Goal: Task Accomplishment & Management: Complete application form

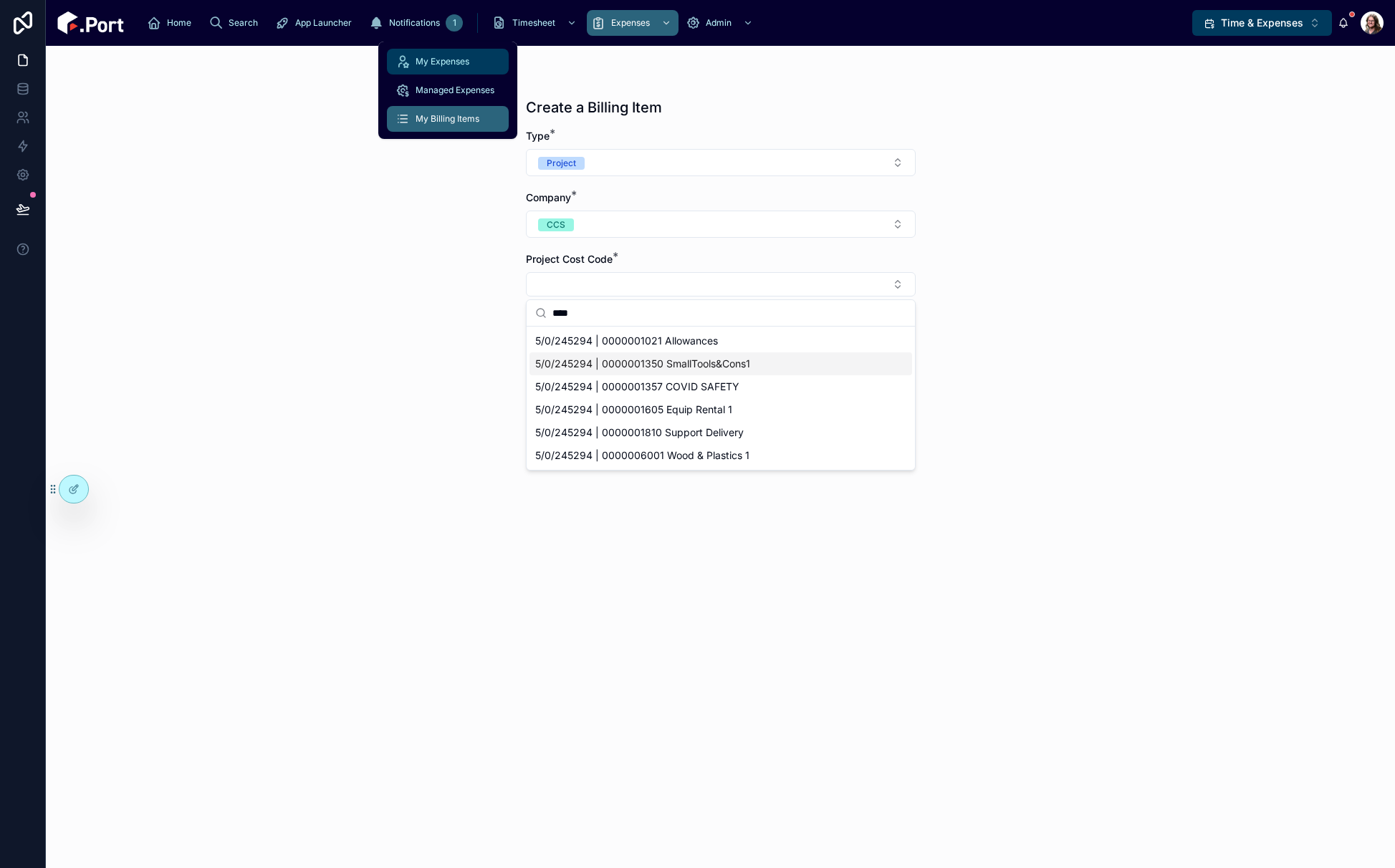
click at [445, 63] on span "My Expenses" at bounding box center [443, 61] width 54 height 11
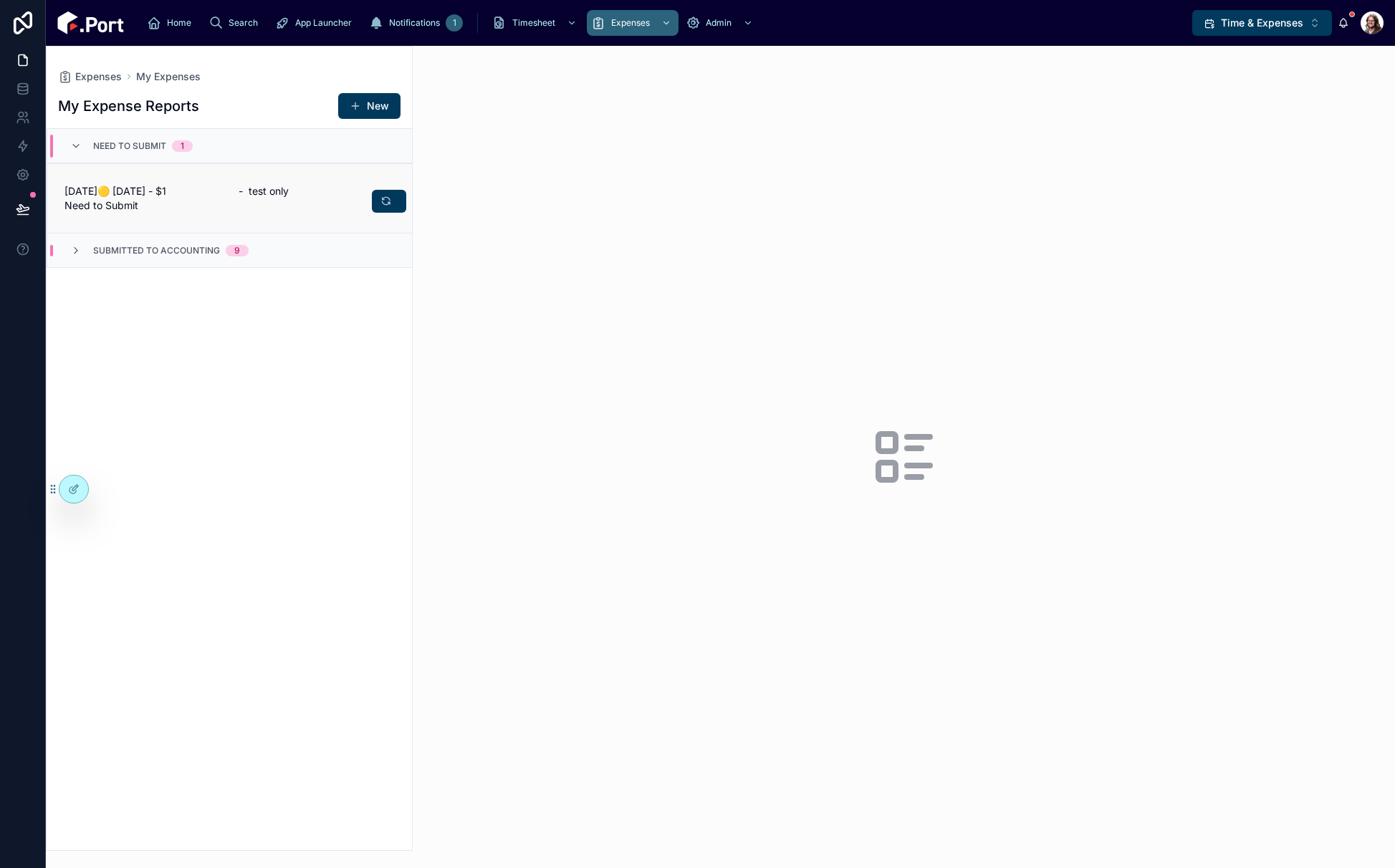
click at [180, 197] on span "[DATE]🟡 [DATE] - $1 Need to Submit" at bounding box center [143, 198] width 157 height 29
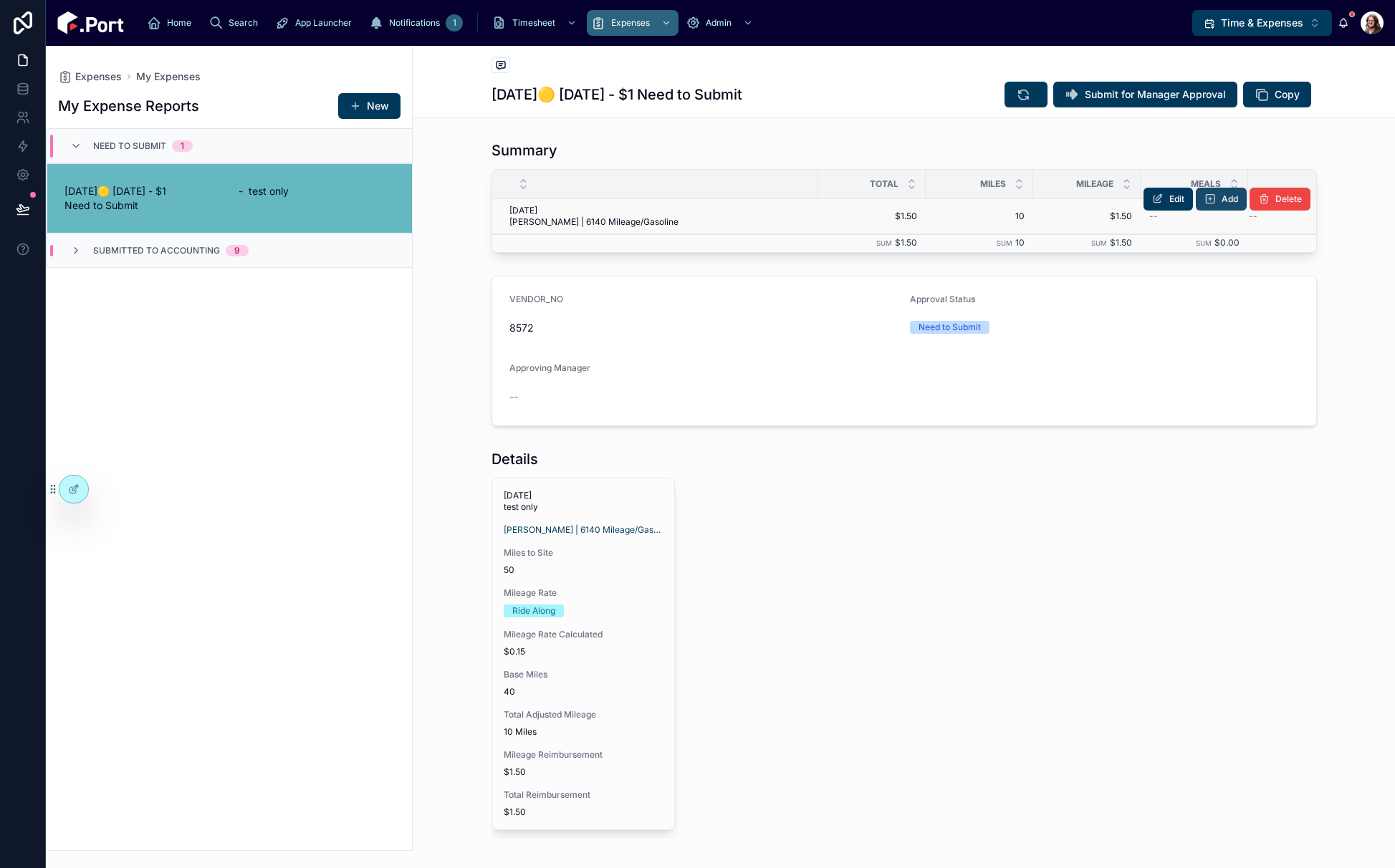
click at [1212, 193] on button "Add" at bounding box center [1221, 199] width 51 height 23
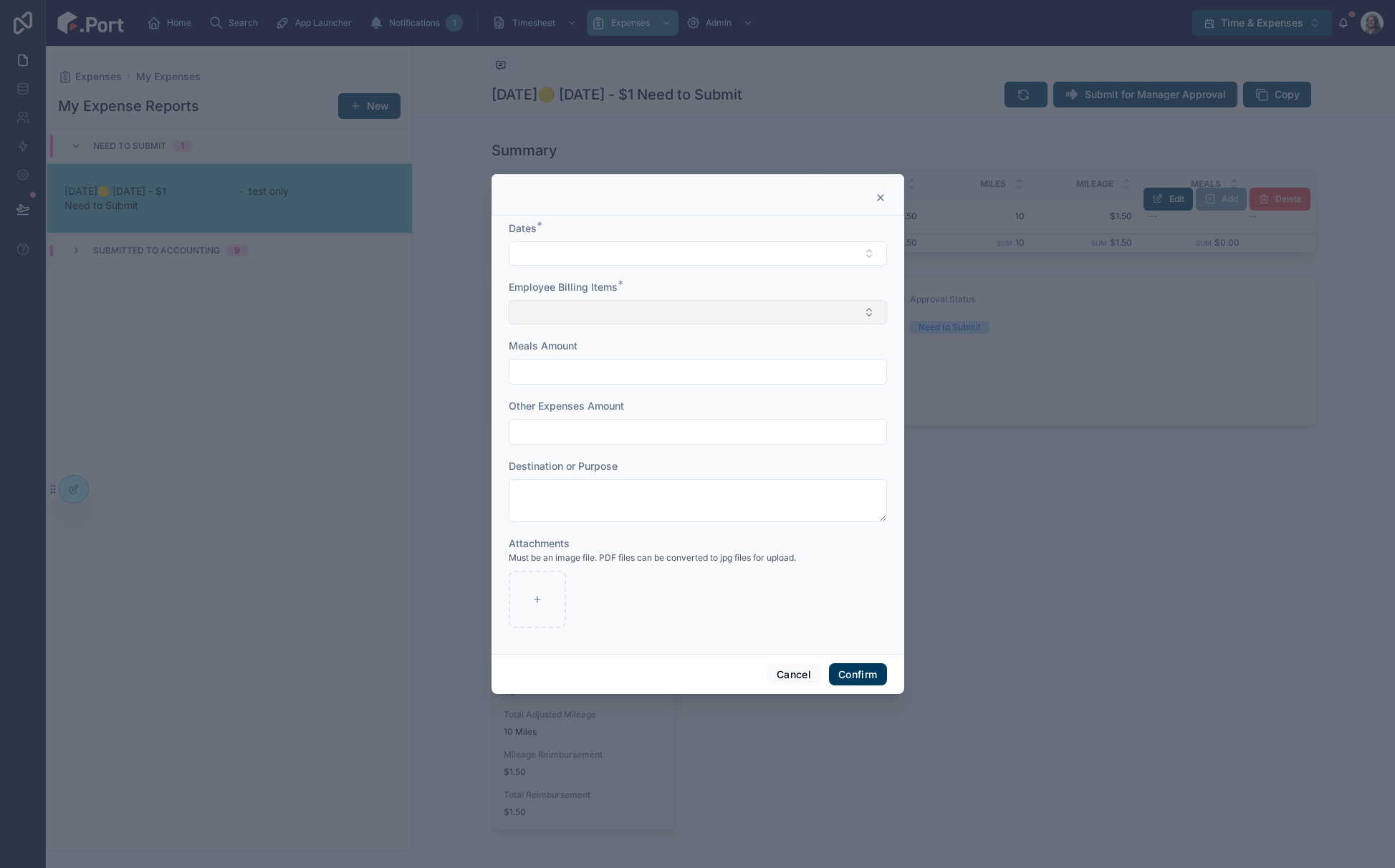
click at [740, 310] on button "Select Button" at bounding box center [698, 312] width 379 height 24
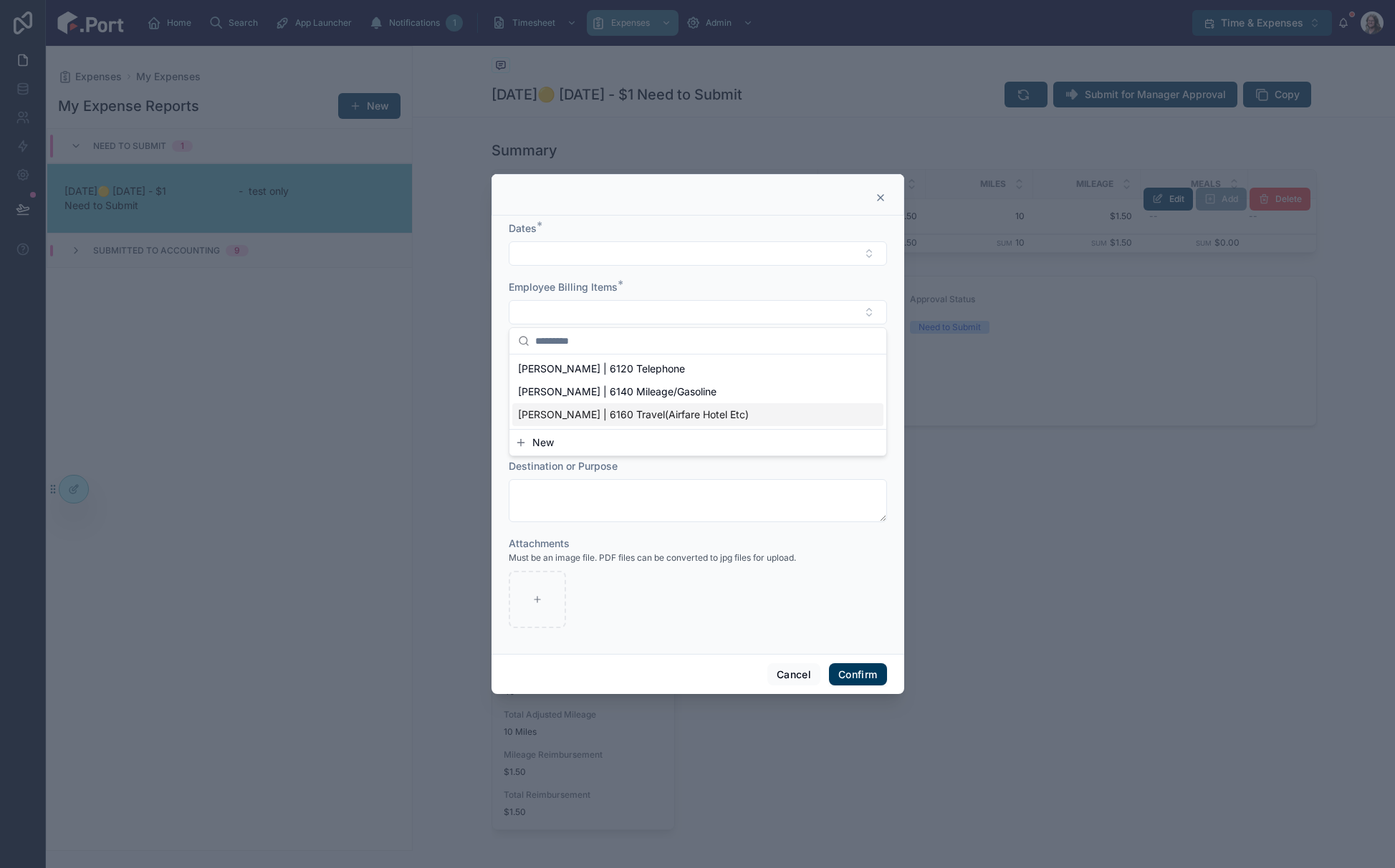
click at [667, 442] on button "New" at bounding box center [698, 443] width 366 height 15
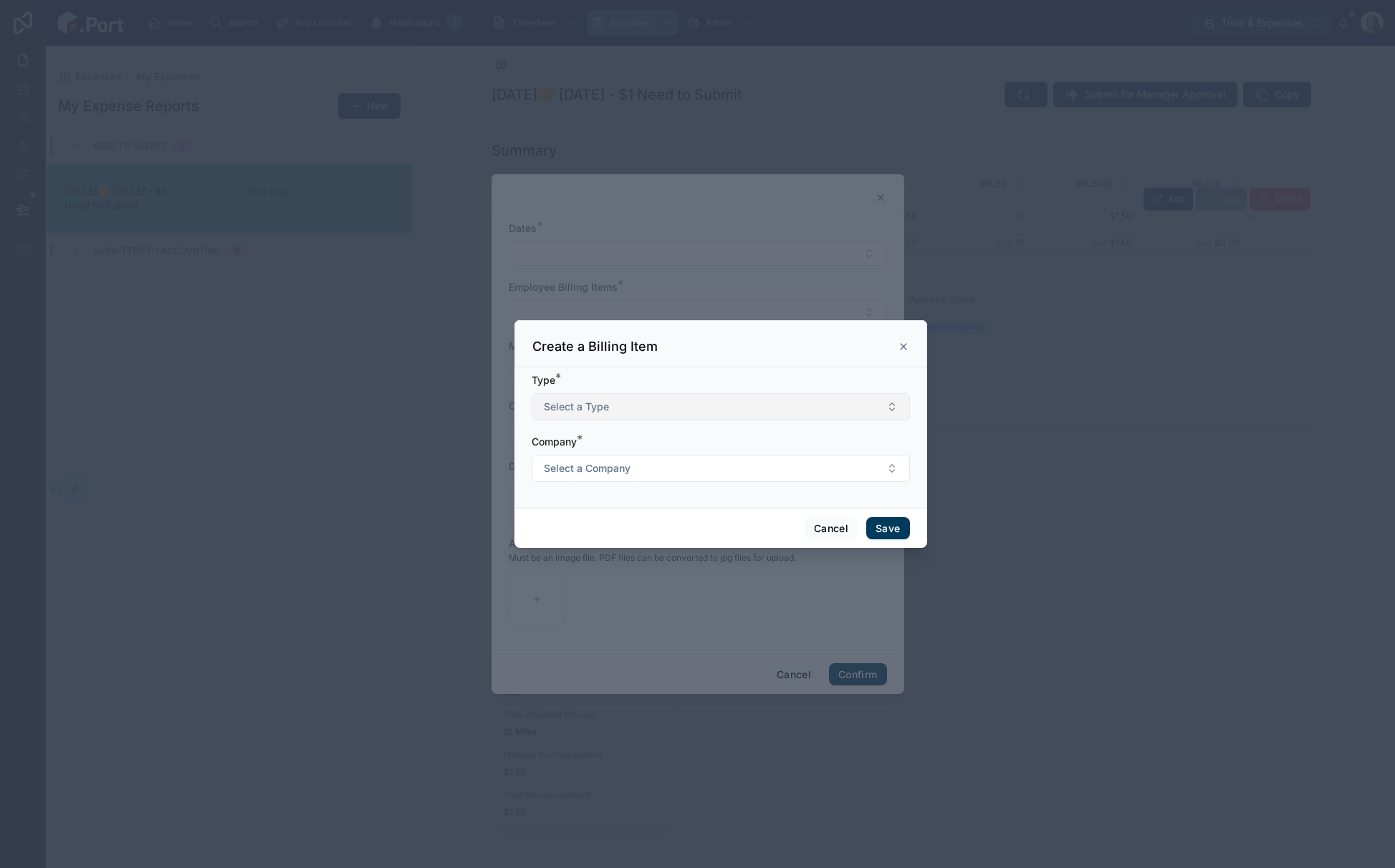
click at [644, 408] on button "Select a Type" at bounding box center [722, 406] width 379 height 27
click at [633, 460] on div "Project" at bounding box center [721, 464] width 371 height 21
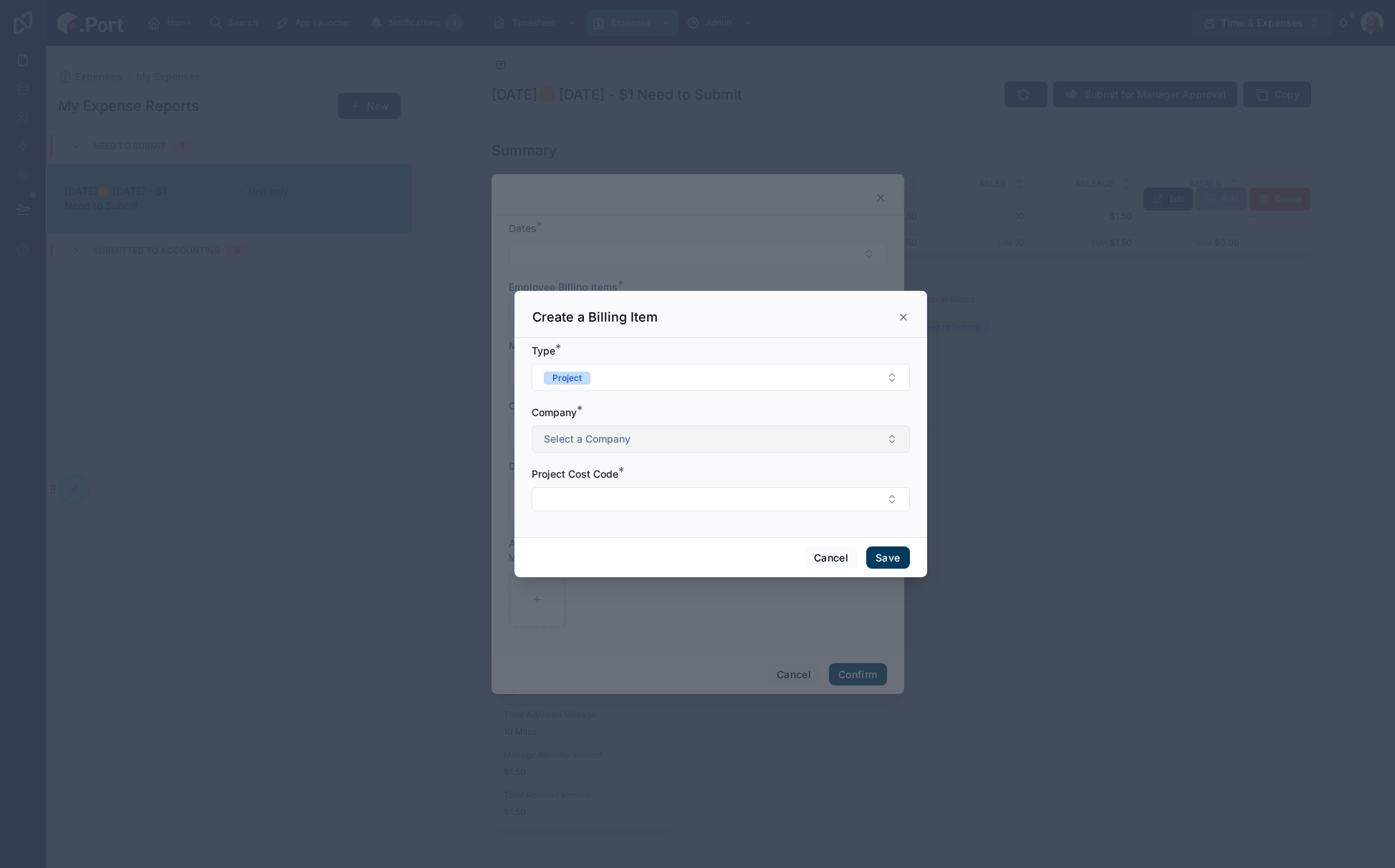
click at [635, 449] on button "Select a Company" at bounding box center [722, 439] width 379 height 27
click at [625, 540] on div "CCS" at bounding box center [721, 538] width 371 height 21
click at [637, 493] on button "Select Button" at bounding box center [722, 499] width 379 height 24
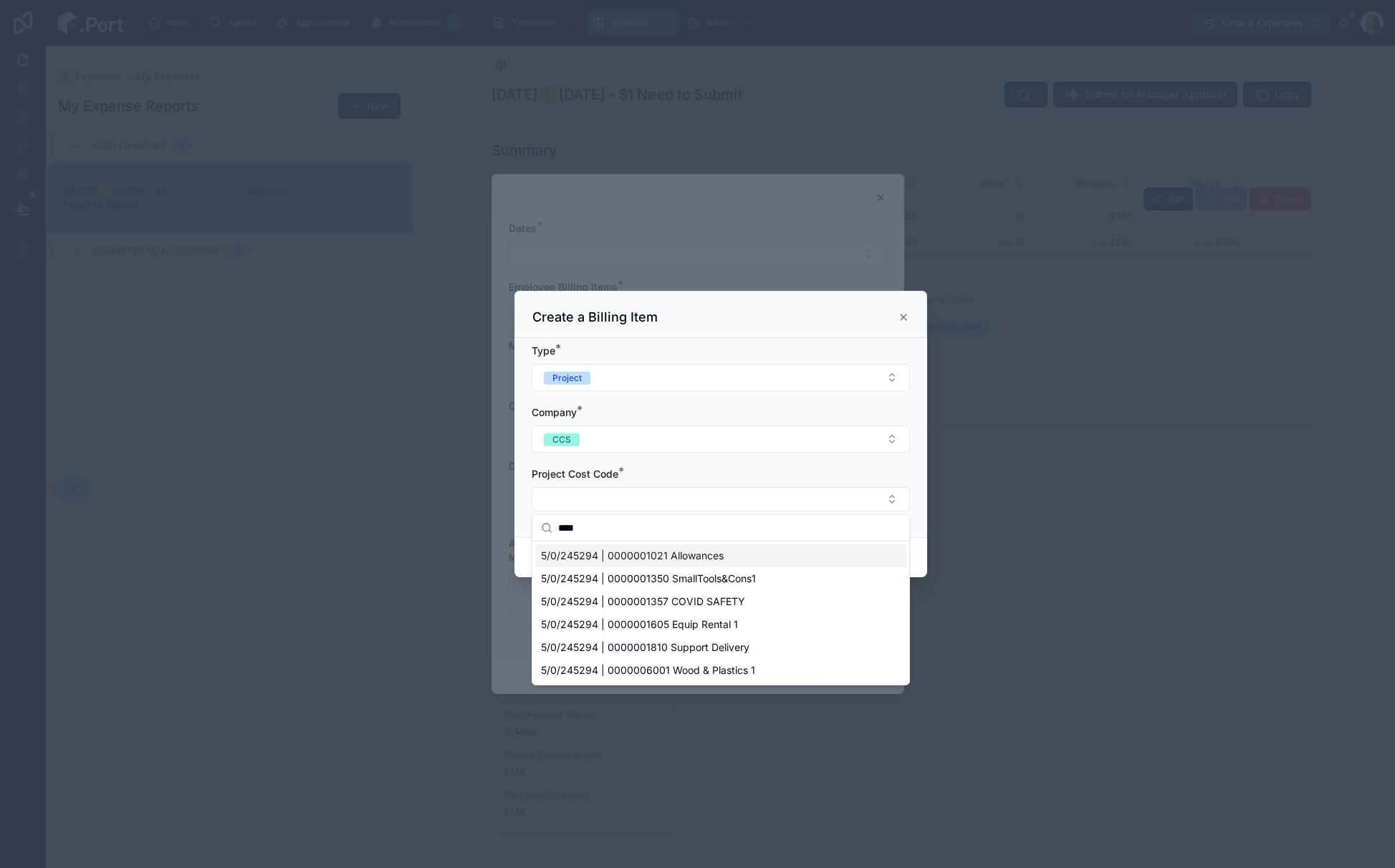
type input "****"
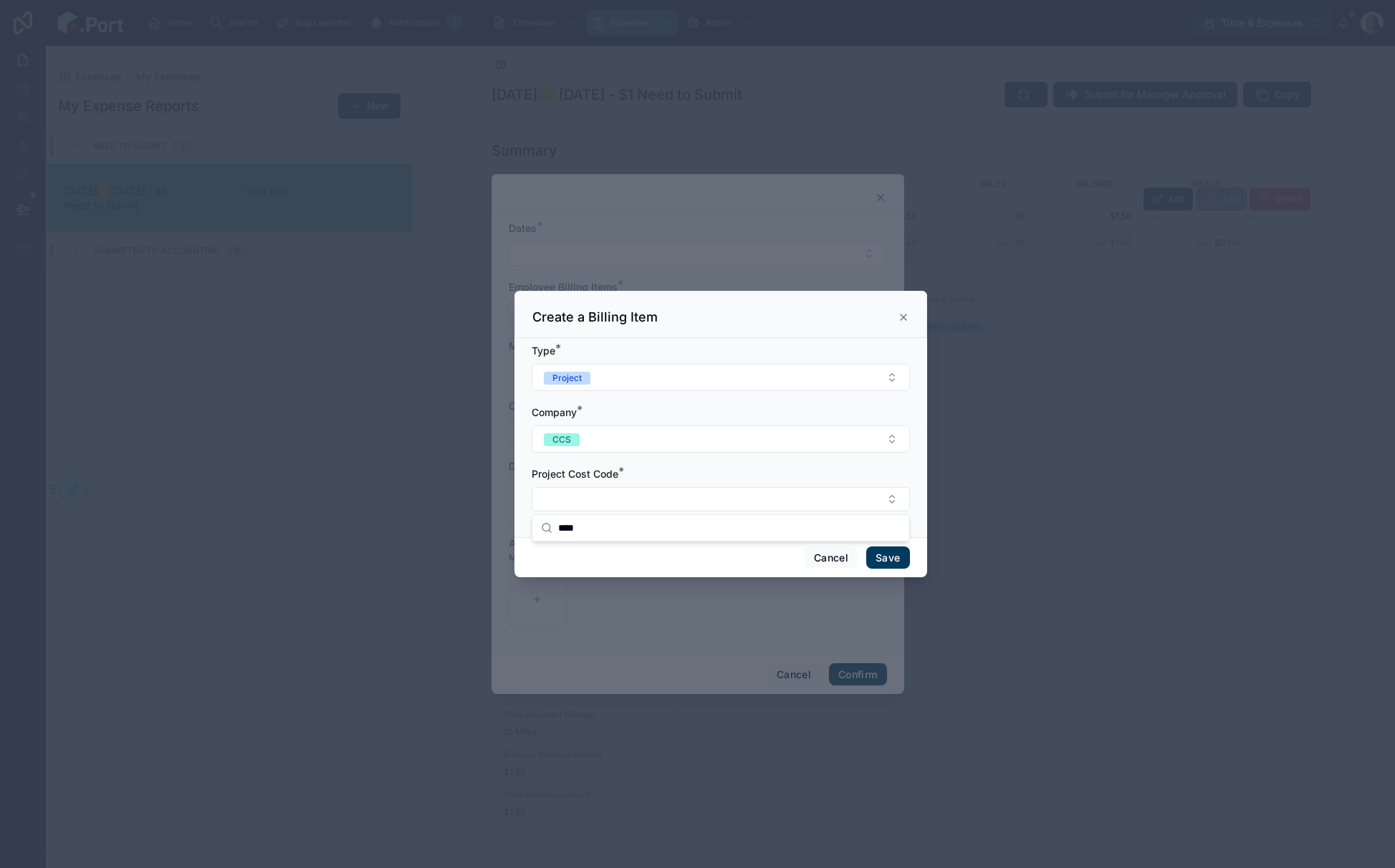
click at [903, 318] on icon at bounding box center [904, 318] width 6 height 6
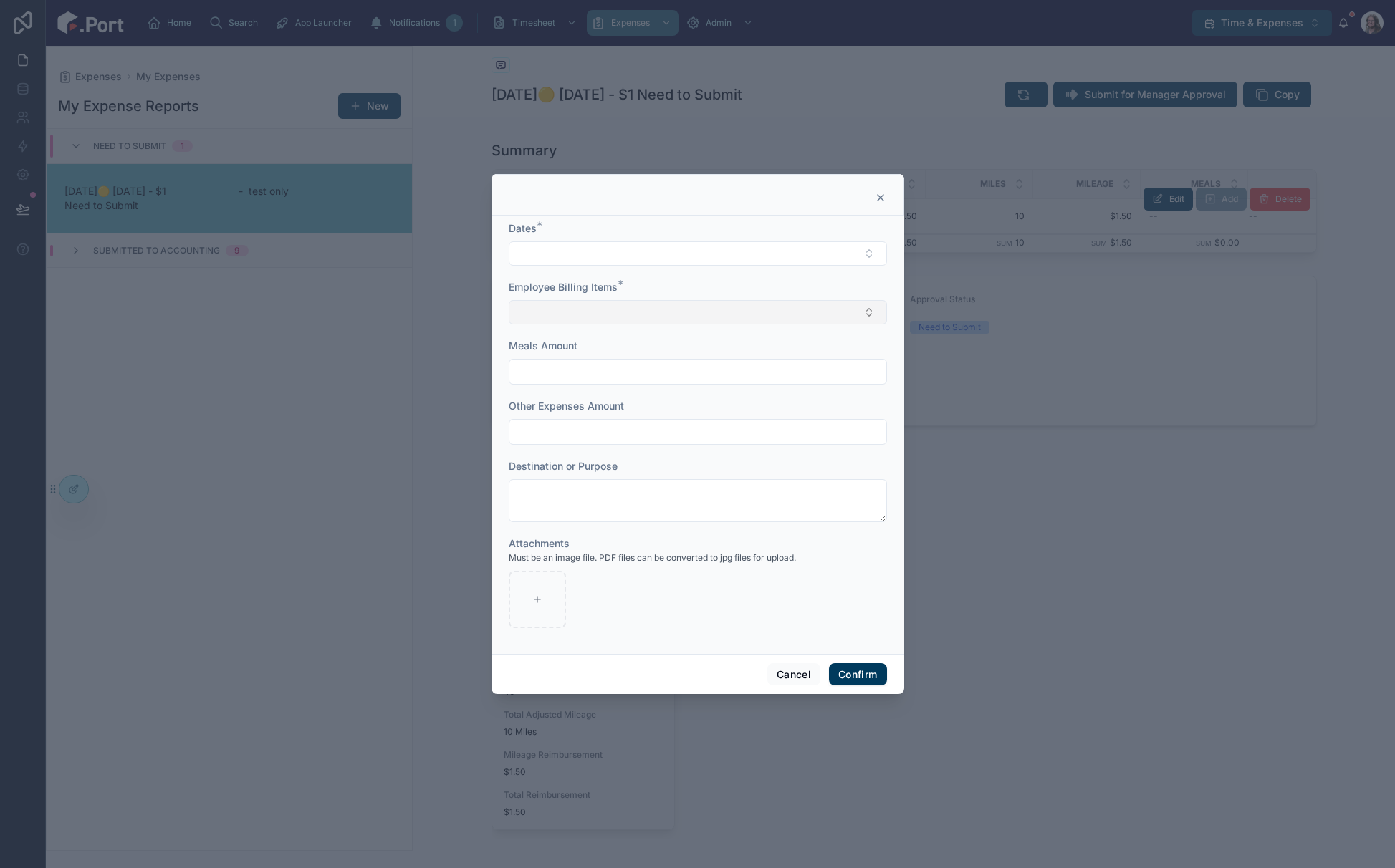
click at [775, 314] on button "Select Button" at bounding box center [698, 312] width 379 height 24
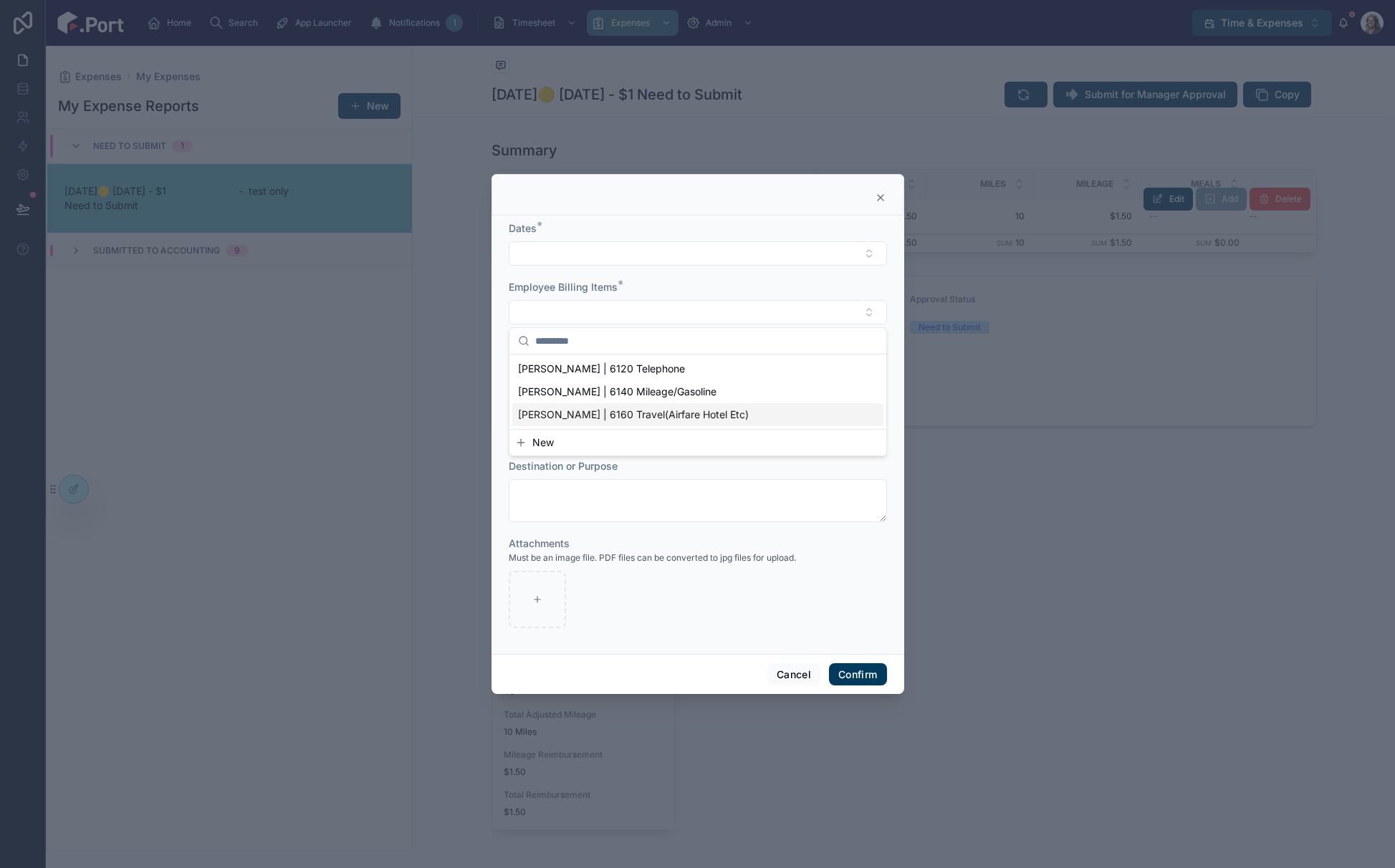
click at [552, 448] on span "New" at bounding box center [542, 443] width 21 height 15
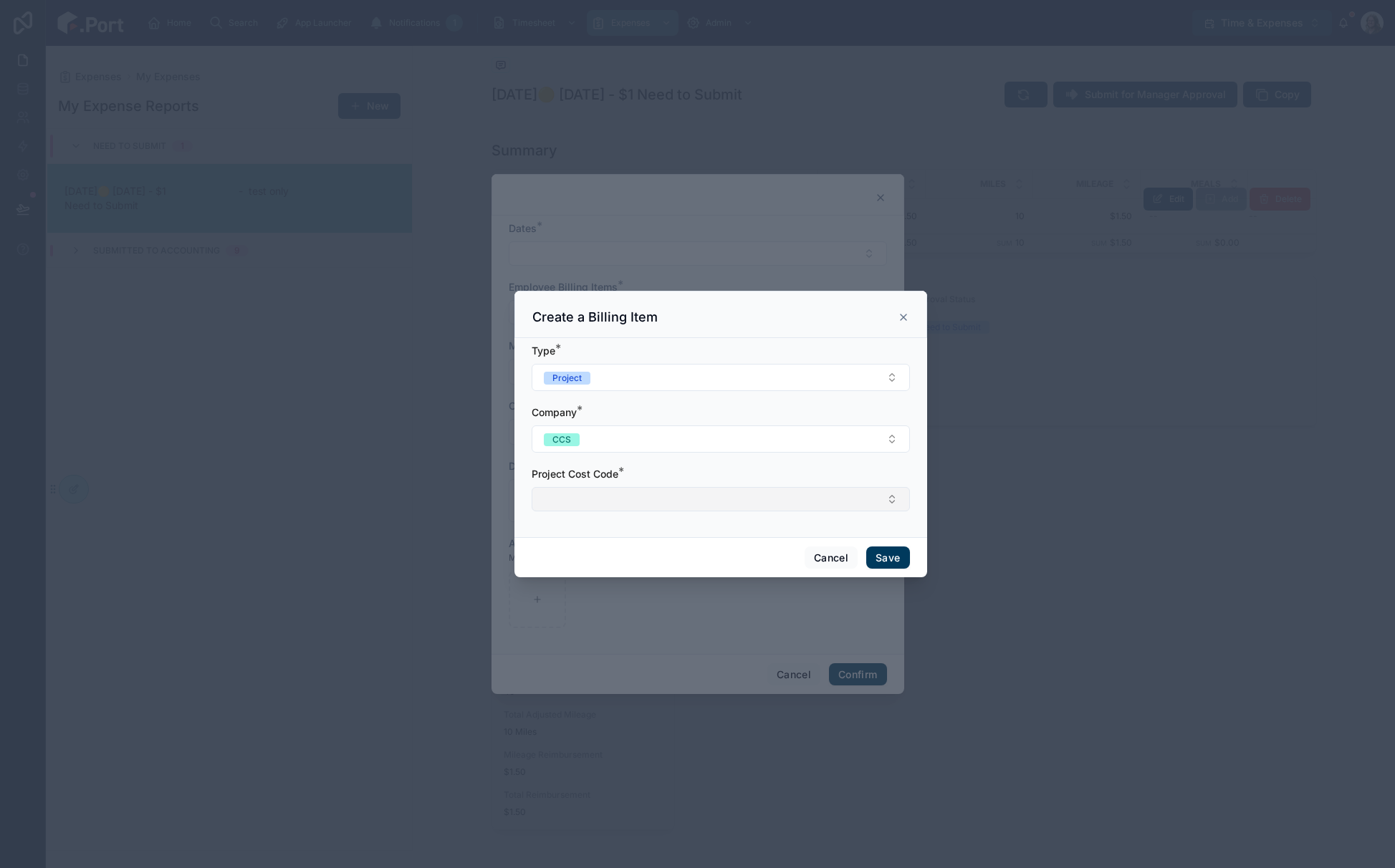
click at [654, 500] on button "Select Button" at bounding box center [722, 499] width 379 height 24
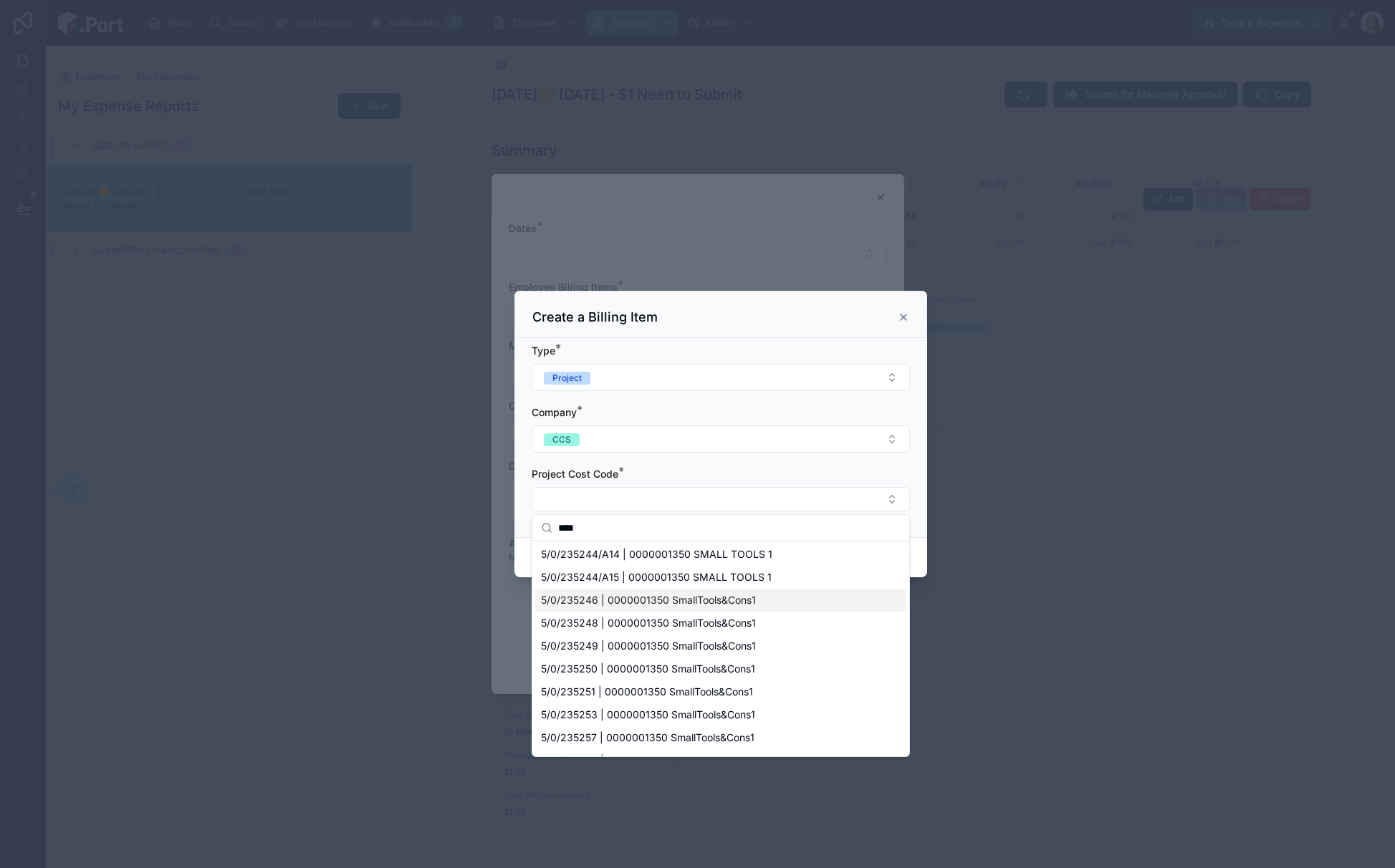
scroll to position [971, 0]
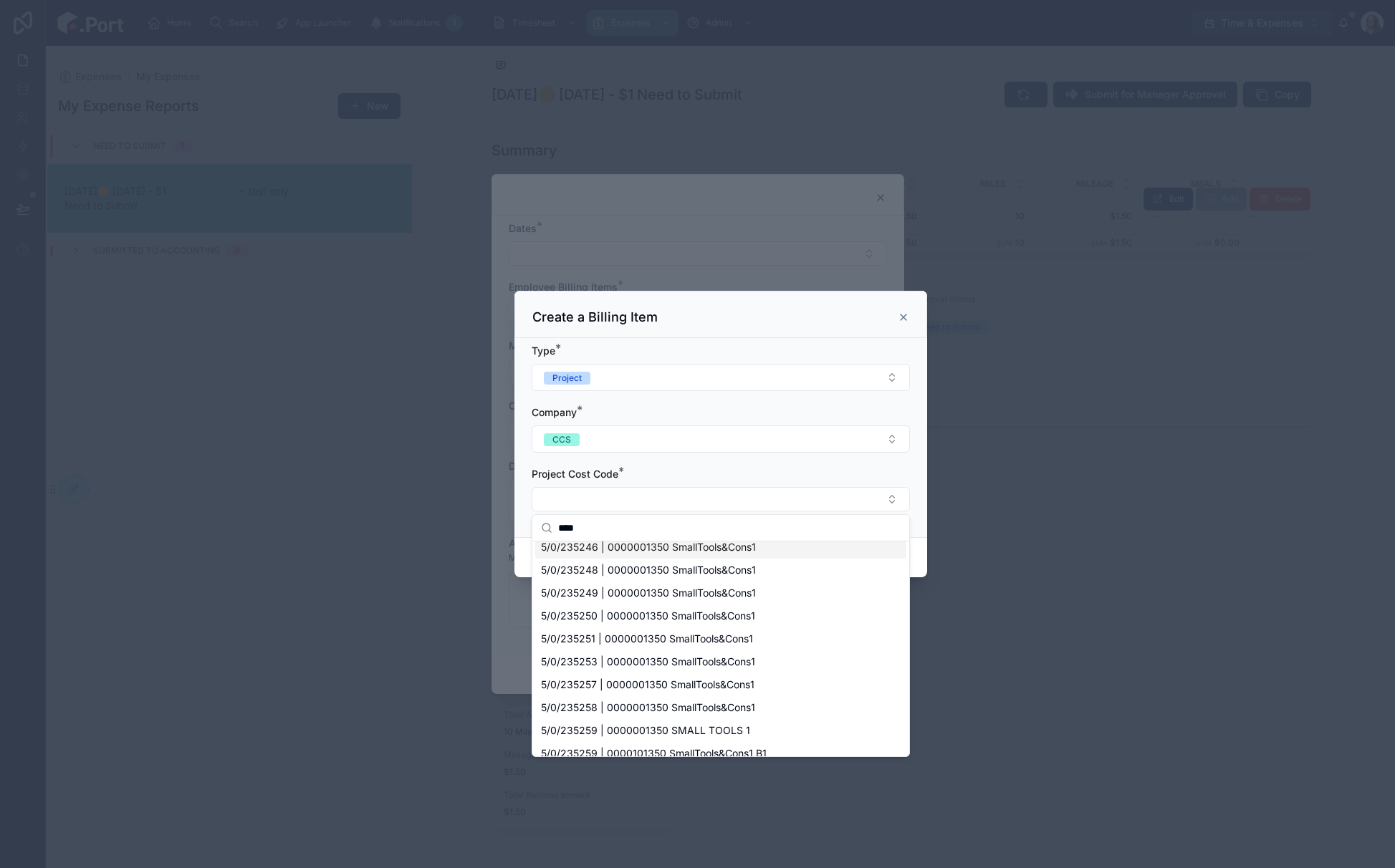
drag, startPoint x: 591, startPoint y: 528, endPoint x: 508, endPoint y: 533, distance: 83.2
click at [508, 533] on div "Home Search App Launcher Notifications 1 Timesheet Expenses Admin Time & Expens…" at bounding box center [698, 434] width 1395 height 868
type input "*"
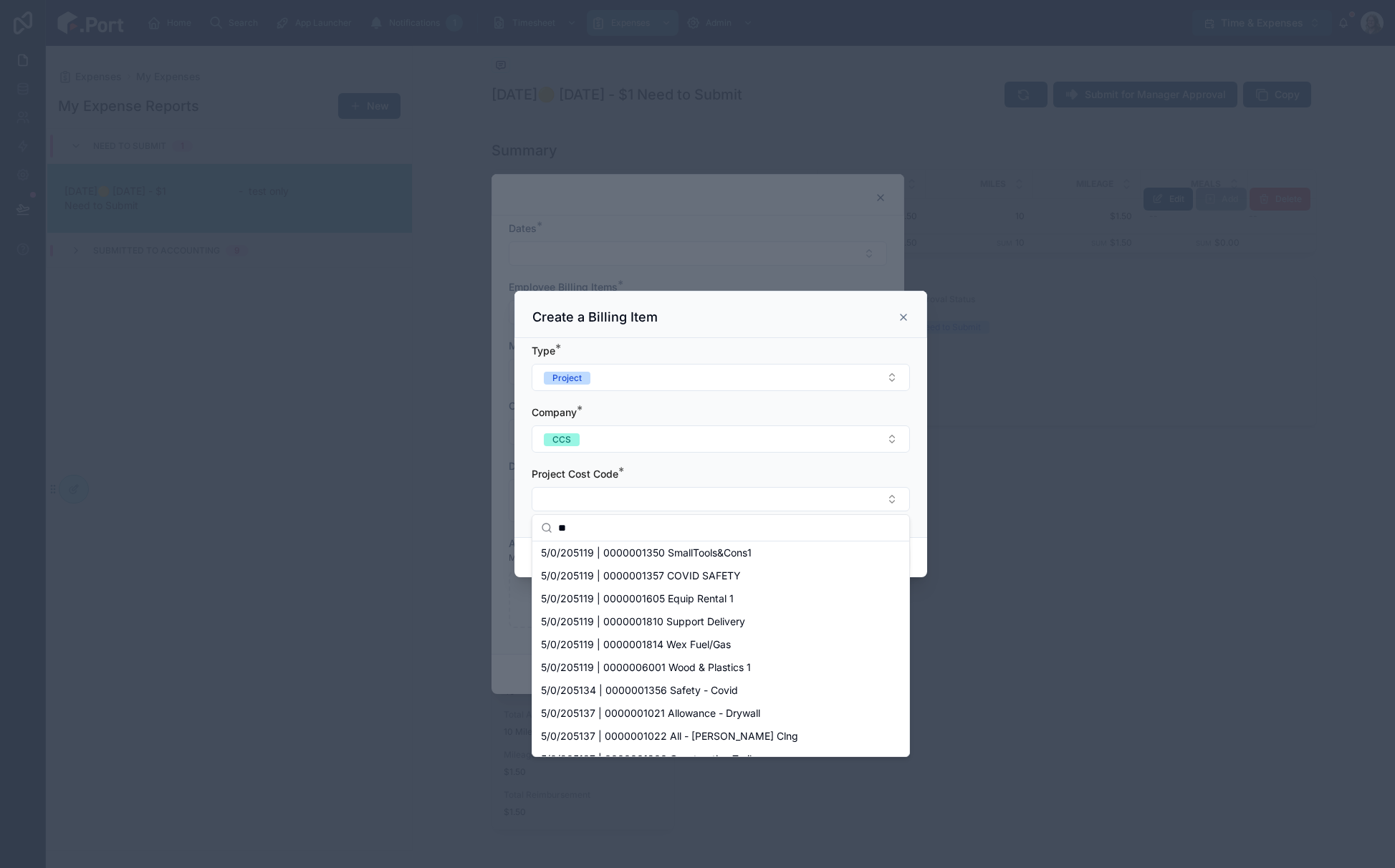
scroll to position [0, 0]
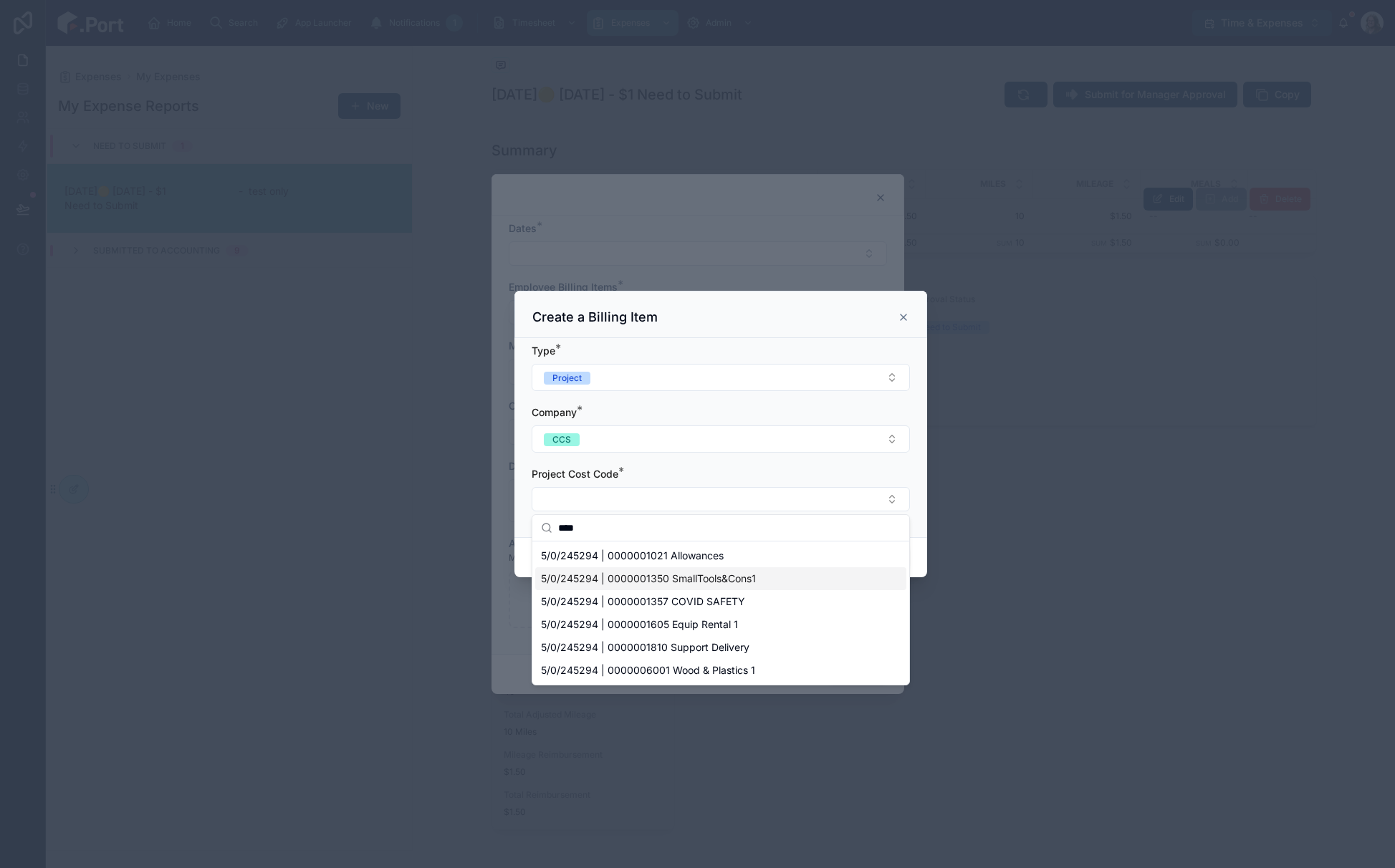
type input "****"
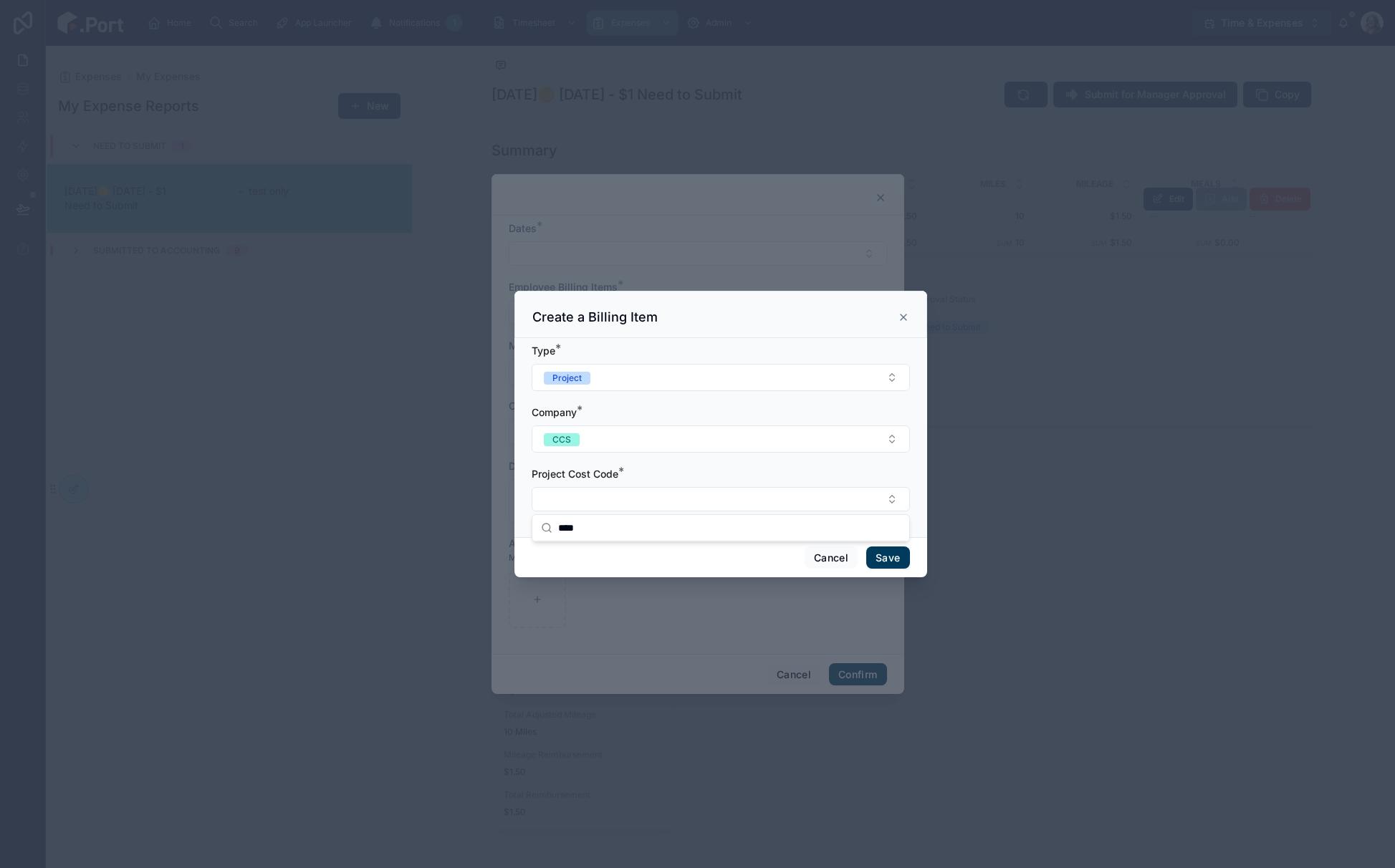
click at [916, 567] on div "Cancel Save" at bounding box center [721, 558] width 413 height 41
click at [824, 558] on button "Cancel" at bounding box center [831, 558] width 53 height 23
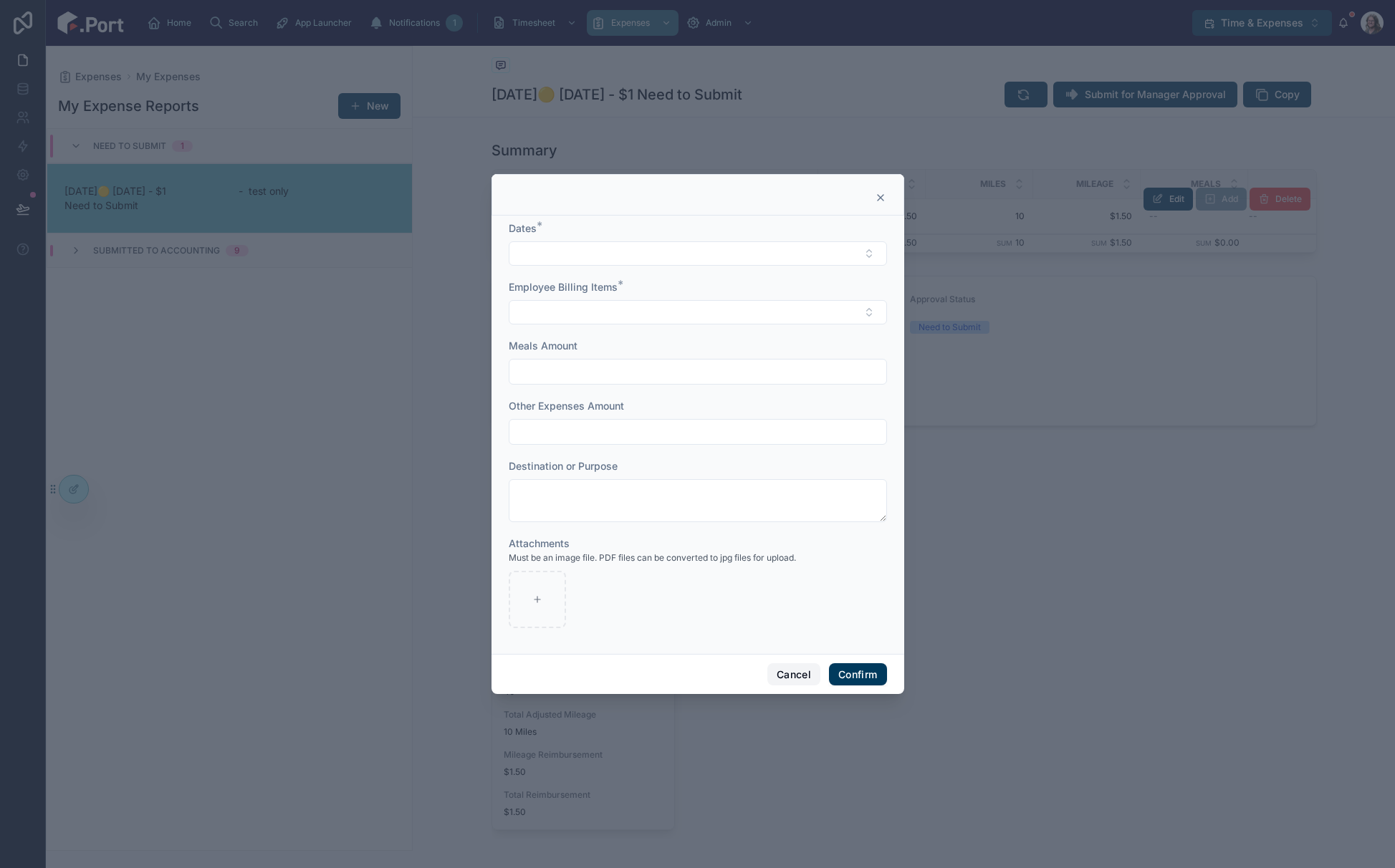
click at [799, 667] on button "Cancel" at bounding box center [794, 674] width 53 height 23
